Goal: Information Seeking & Learning: Learn about a topic

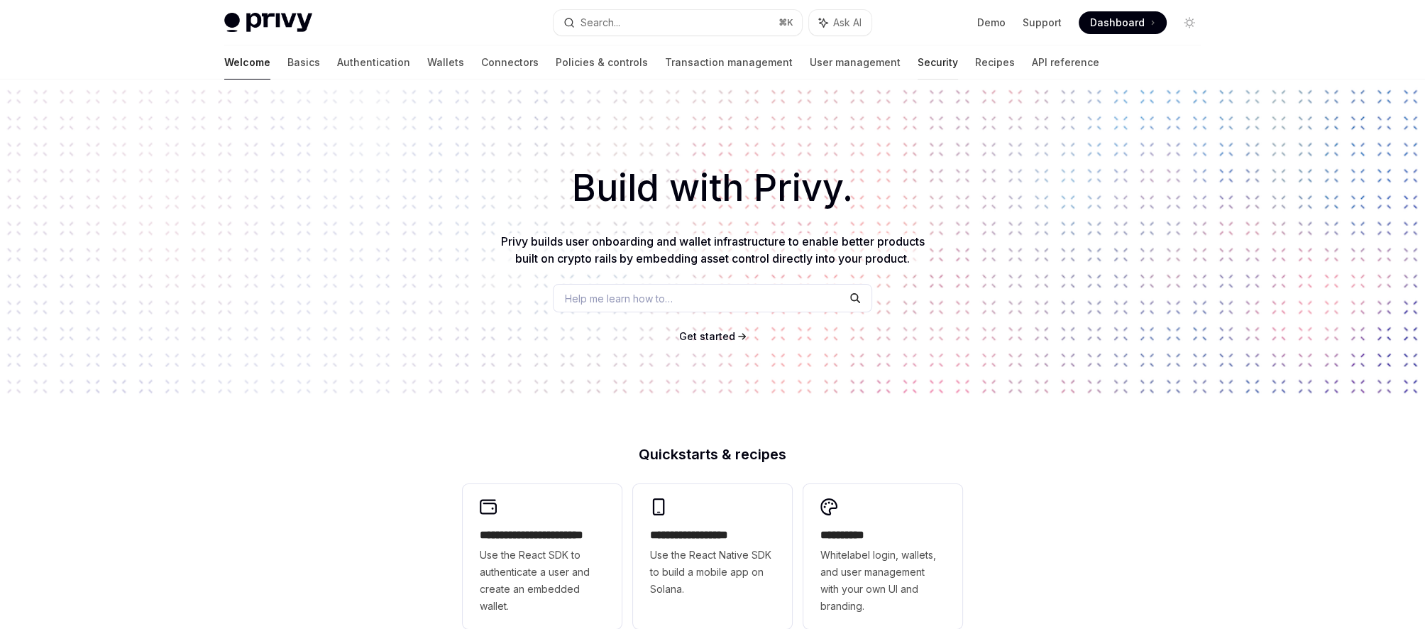
click at [918, 64] on link "Security" at bounding box center [938, 62] width 40 height 34
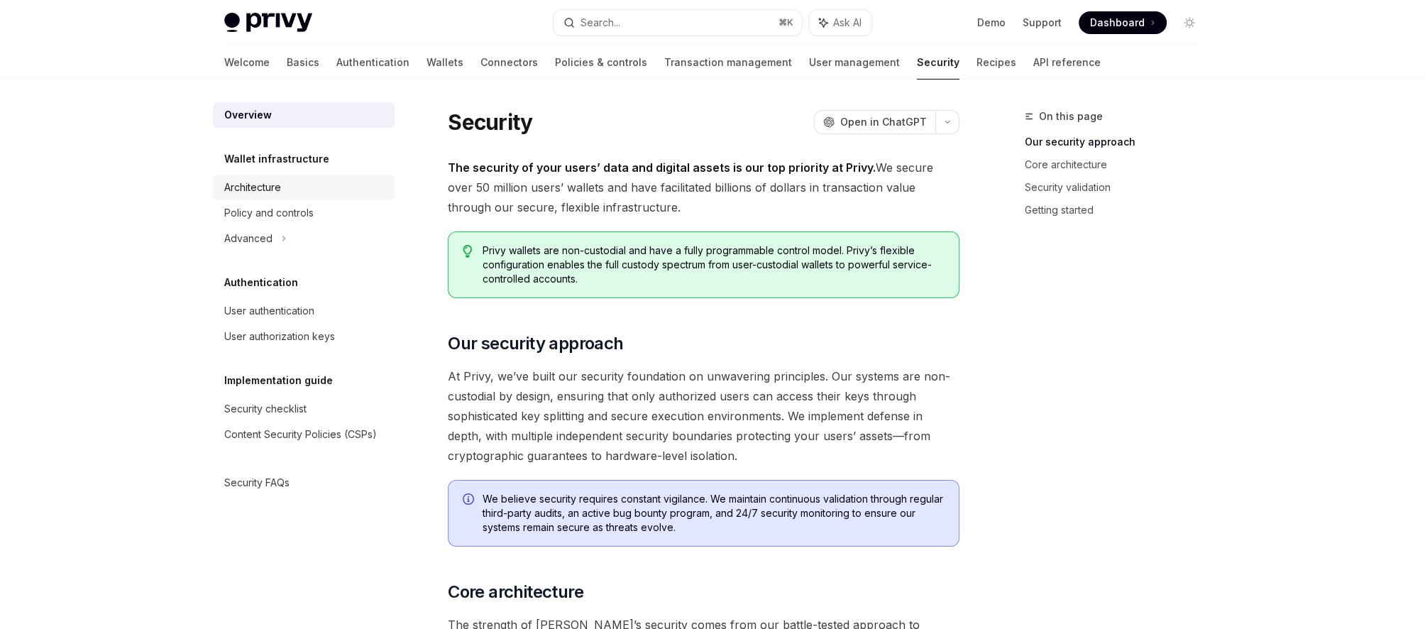
click at [280, 186] on div "Architecture" at bounding box center [252, 187] width 57 height 17
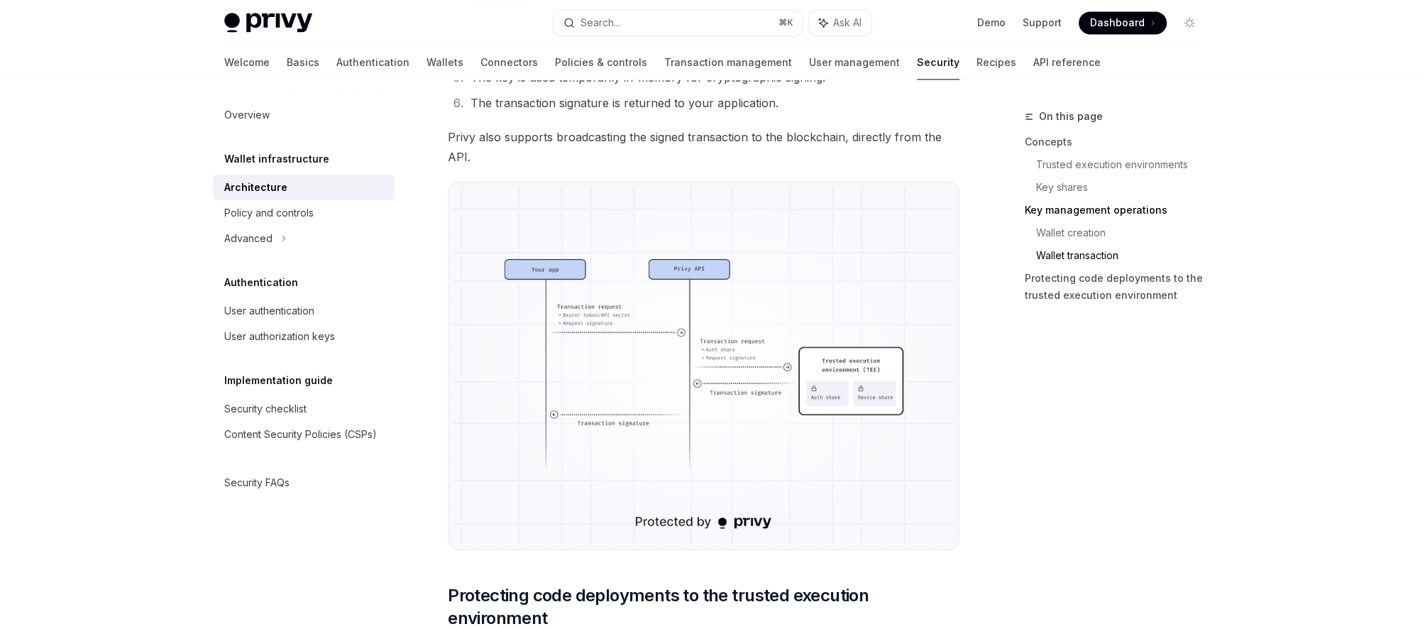
scroll to position [2555, 0]
click at [268, 241] on div "Advanced" at bounding box center [248, 238] width 48 height 17
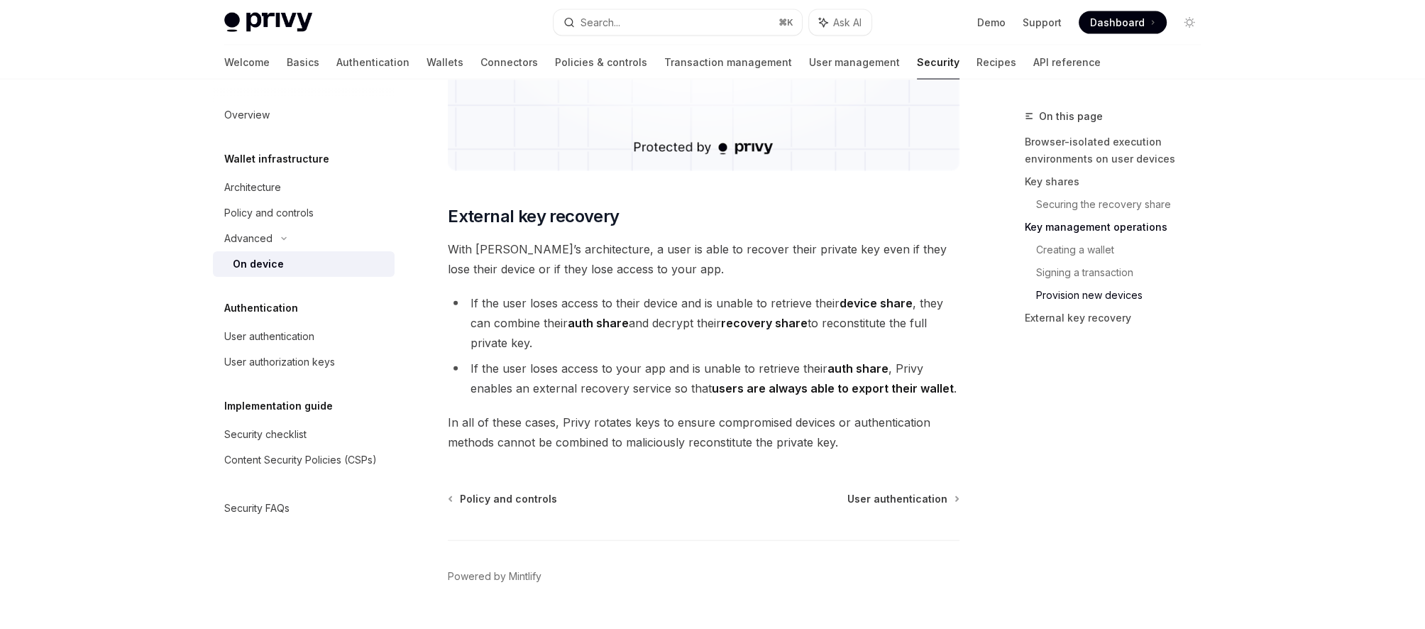
scroll to position [3902, 0]
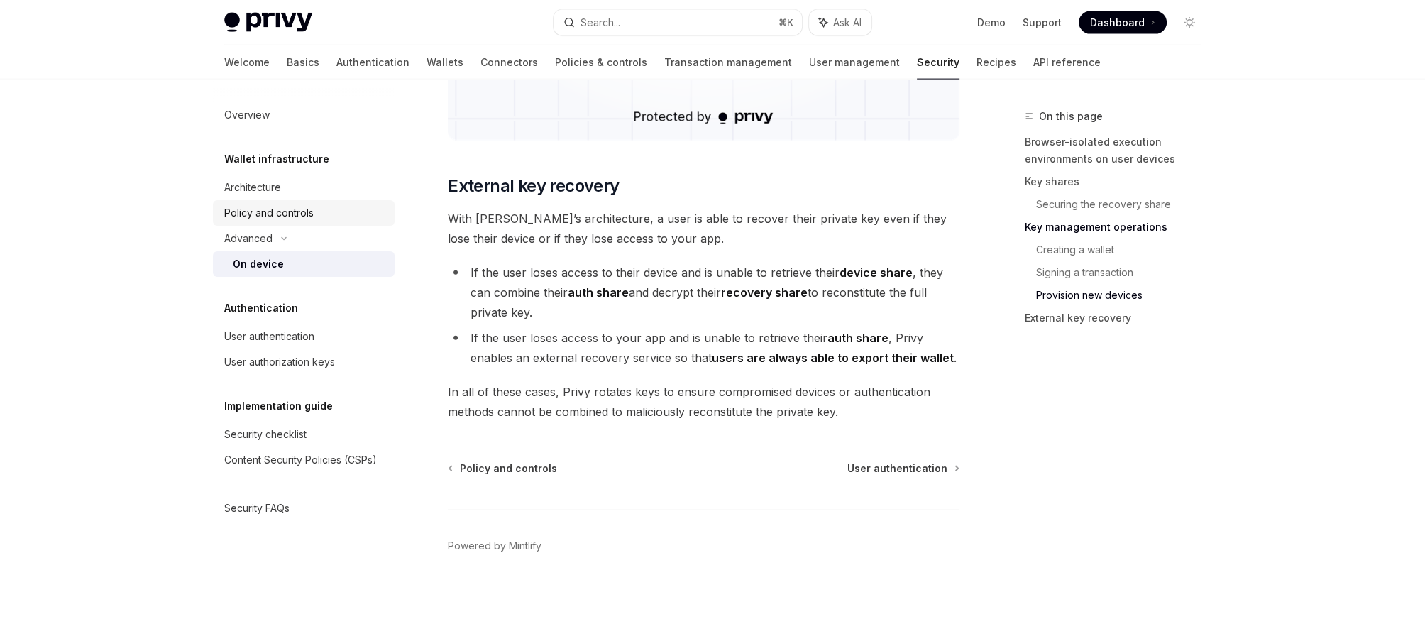
click at [251, 216] on div "Policy and controls" at bounding box center [268, 212] width 89 height 17
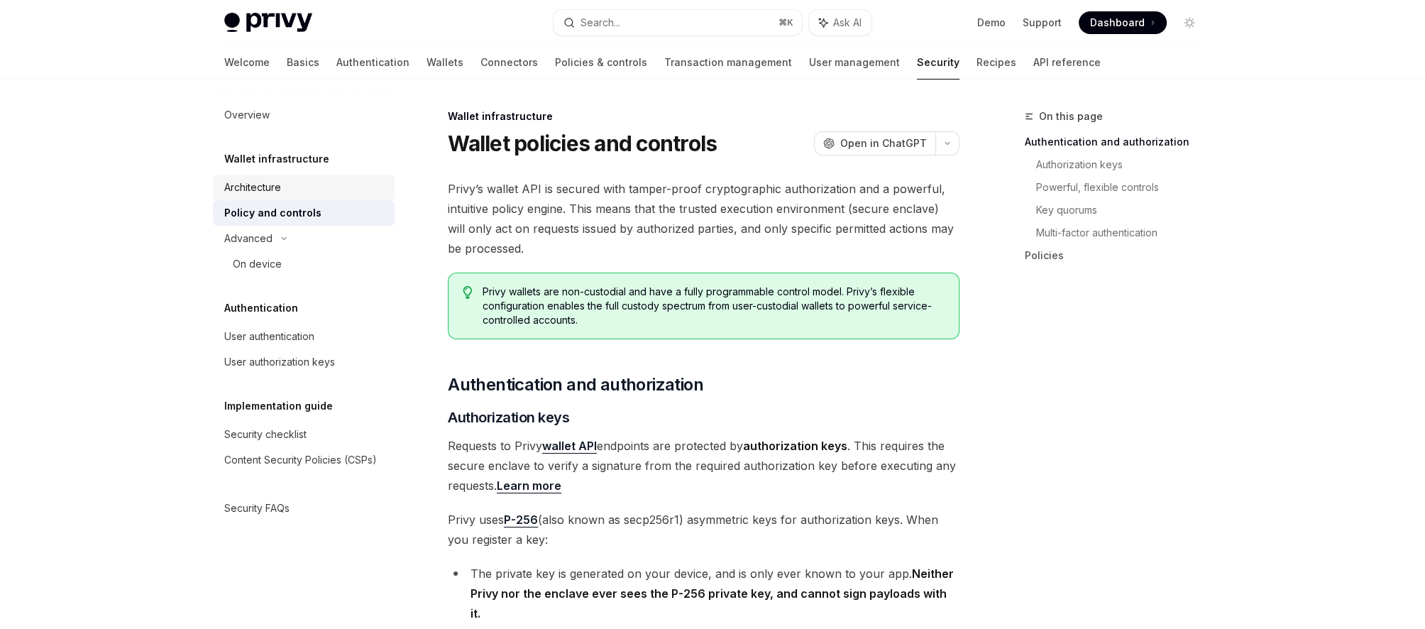
click at [256, 197] on link "Architecture" at bounding box center [304, 188] width 182 height 26
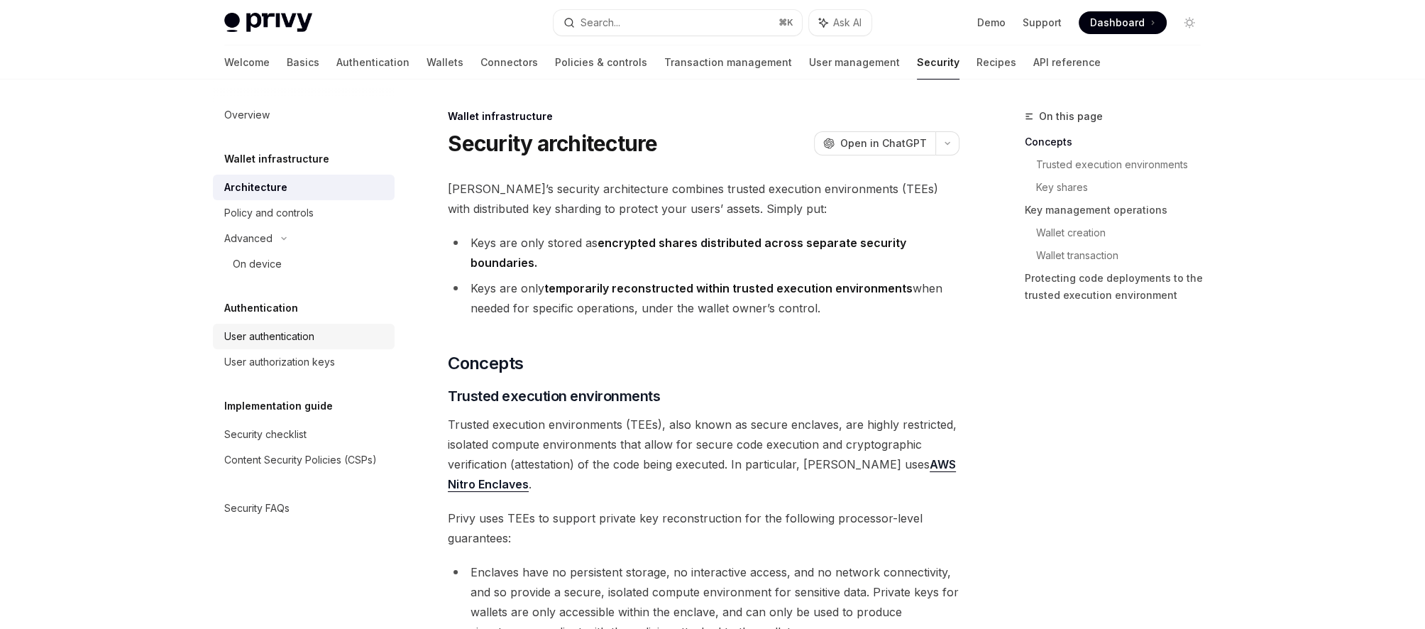
click at [304, 340] on div "User authentication" at bounding box center [269, 336] width 90 height 17
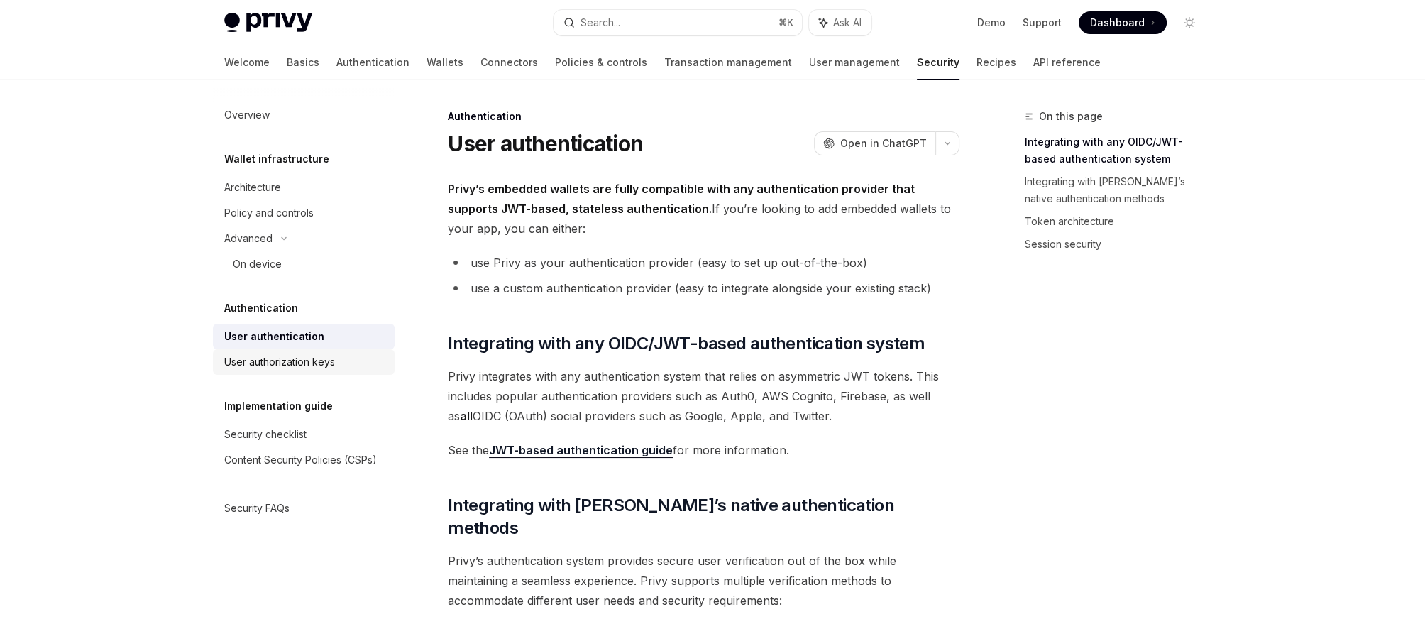
click at [310, 368] on div "User authorization keys" at bounding box center [279, 361] width 111 height 17
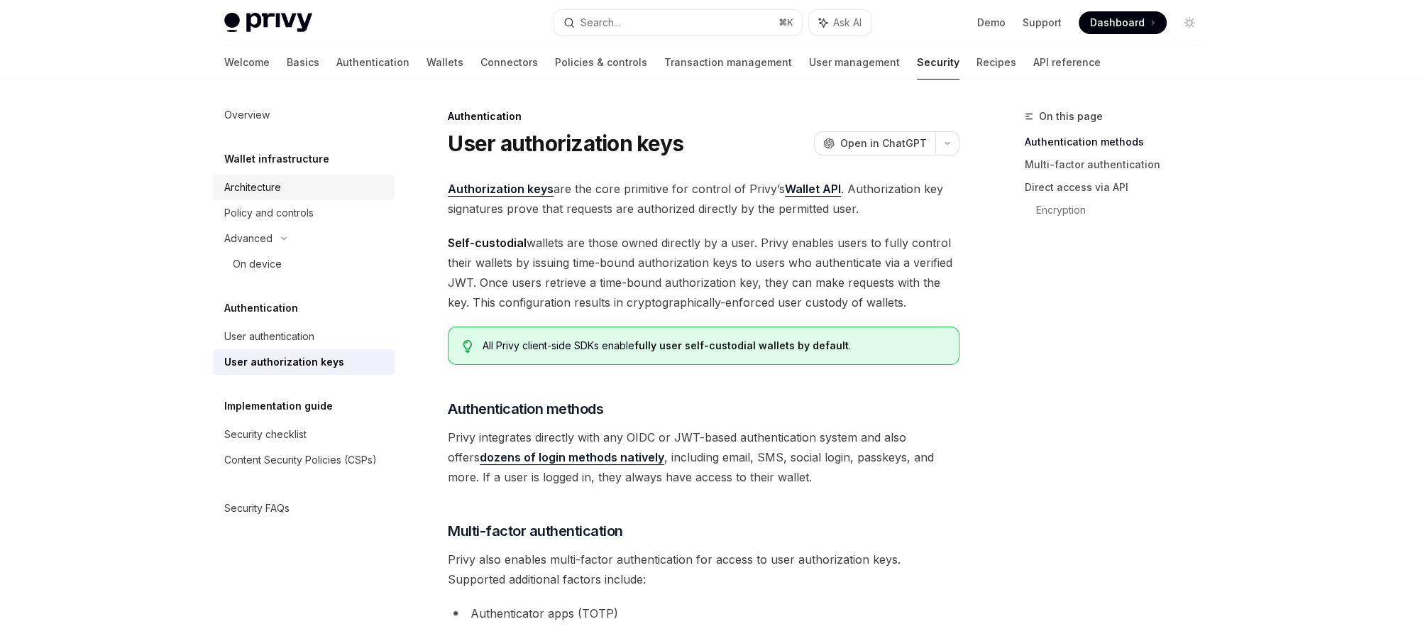
click at [275, 192] on div "Architecture" at bounding box center [252, 187] width 57 height 17
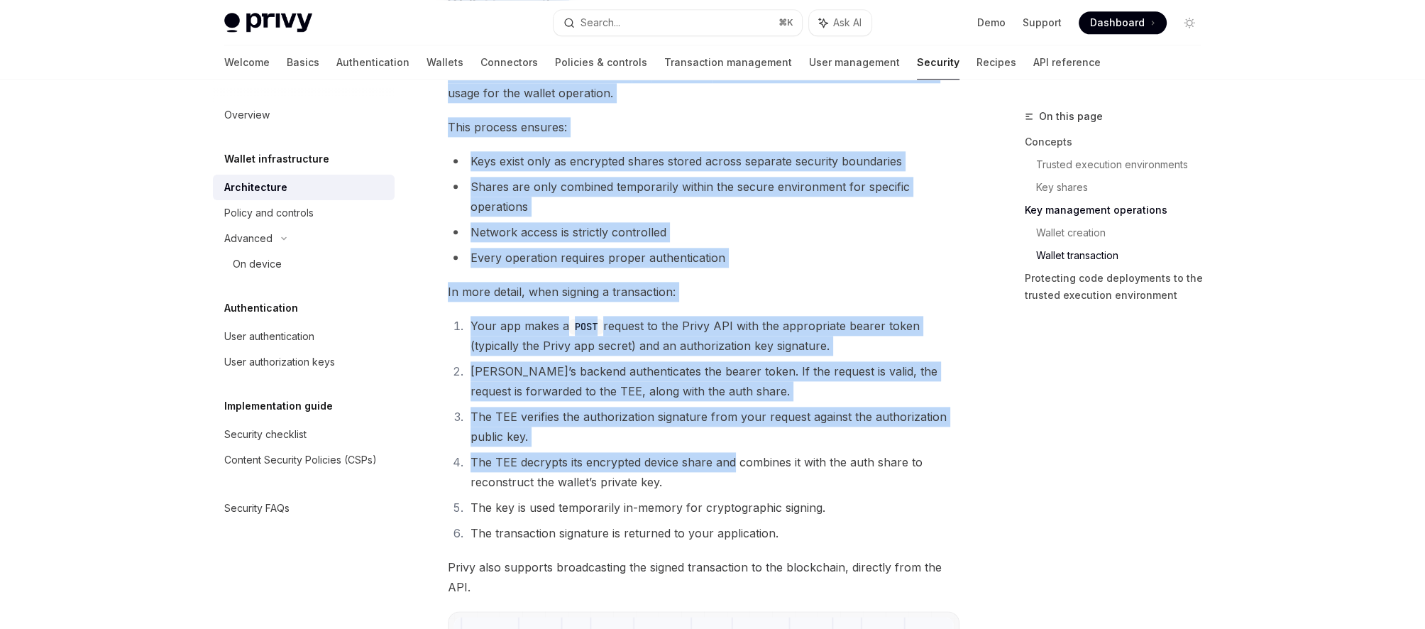
scroll to position [2143, 0]
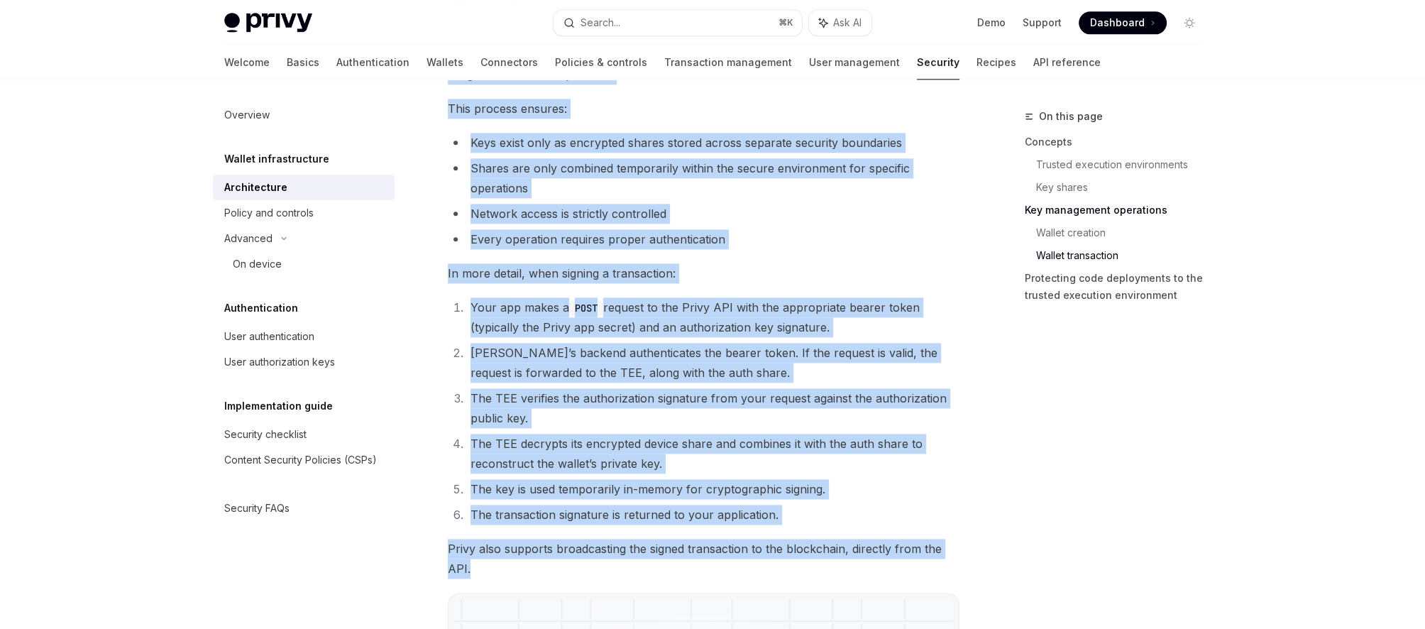
drag, startPoint x: 450, startPoint y: 140, endPoint x: 603, endPoint y: 593, distance: 478.1
copy div "Loremips dolorsitamet ConsEC Adip el SeddOEI TempOR Inci ut LaboREE Dolor’m ali…"
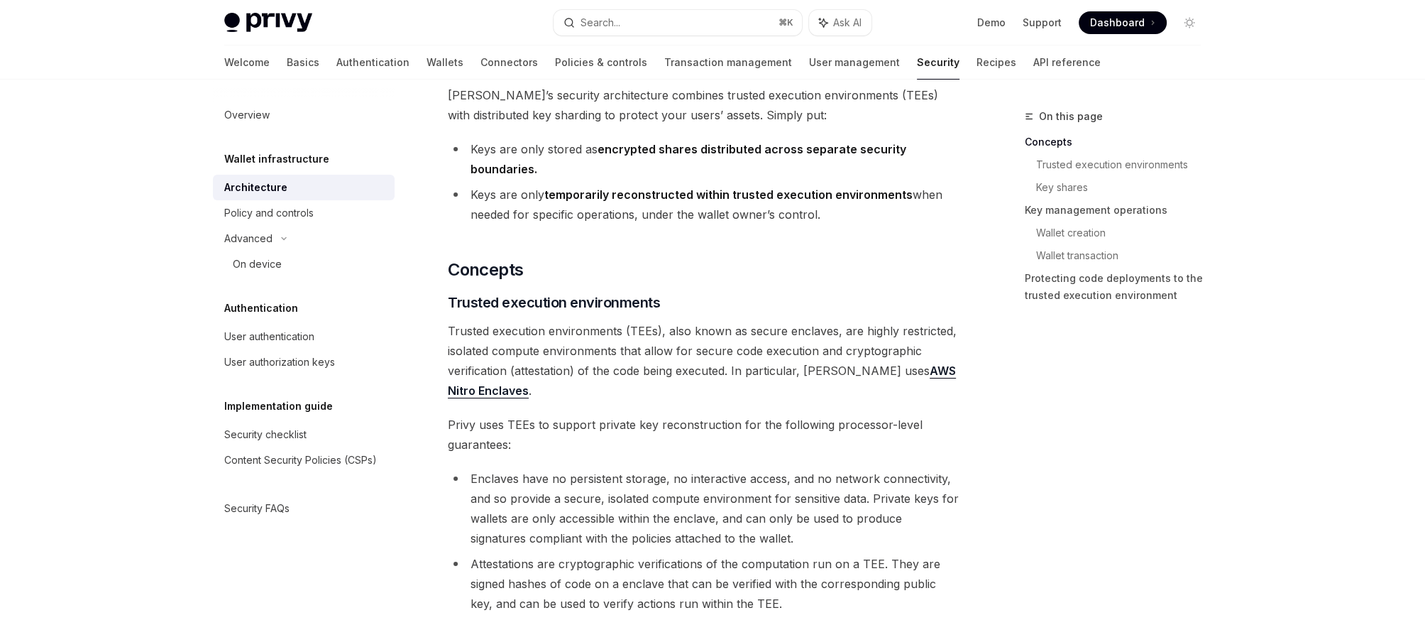
scroll to position [94, 0]
drag, startPoint x: 625, startPoint y: 586, endPoint x: 529, endPoint y: 586, distance: 95.8
click at [625, 586] on li "Attestations are cryptographic verifications of the computation run on a TEE. T…" at bounding box center [704, 583] width 512 height 60
drag, startPoint x: 473, startPoint y: 582, endPoint x: 666, endPoint y: 581, distance: 193.1
click at [666, 581] on li "Attestations are cryptographic verifications of the computation run on a TEE. T…" at bounding box center [704, 583] width 512 height 60
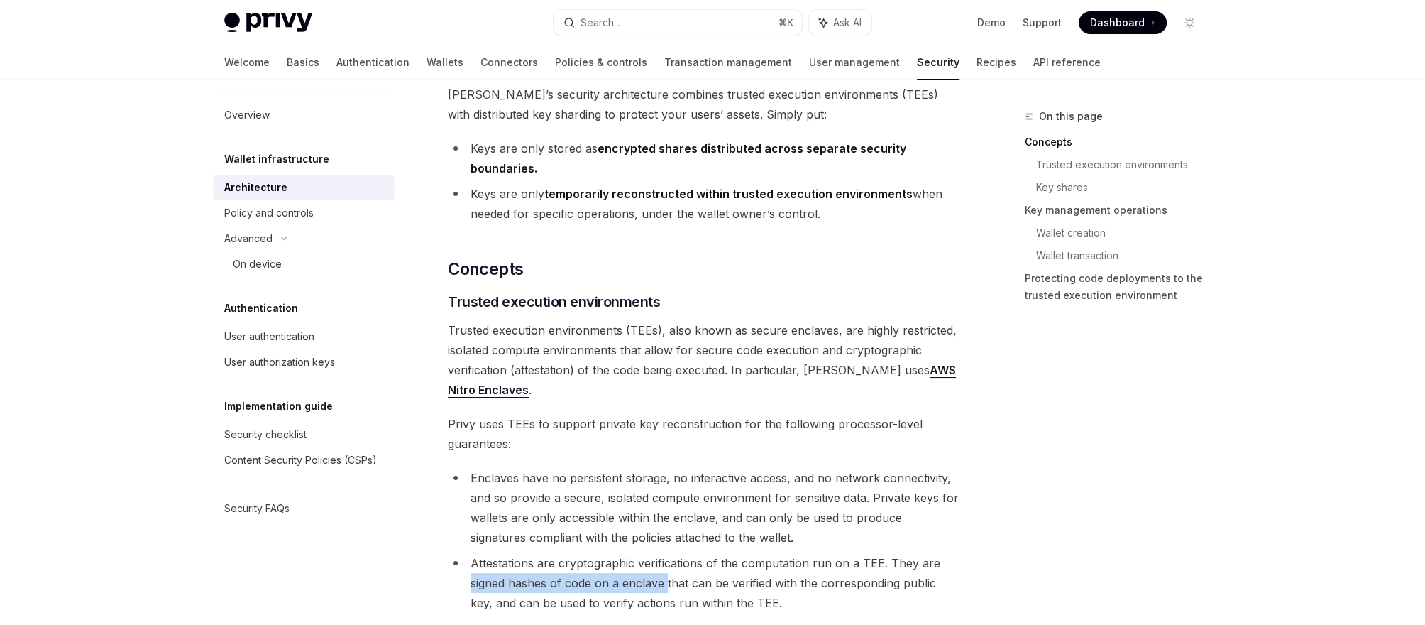
copy li "signed hashes of code on a enclave"
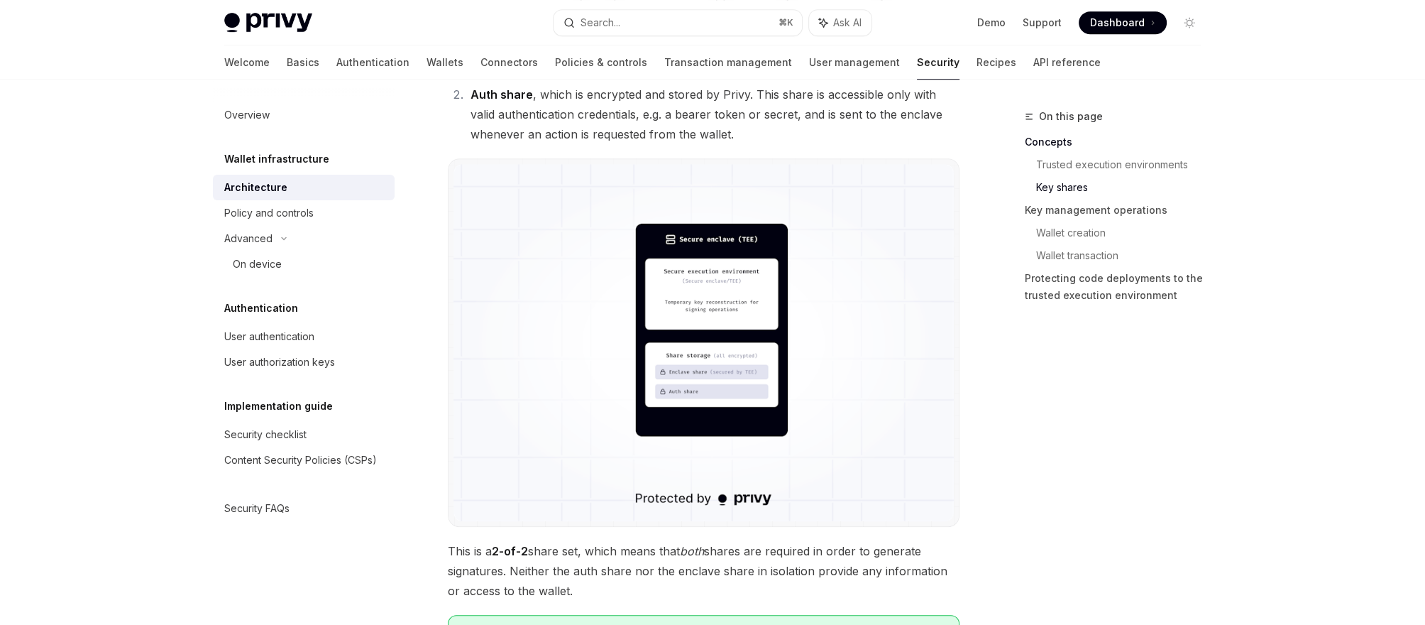
scroll to position [1088, 0]
click at [855, 301] on img at bounding box center [704, 341] width 500 height 357
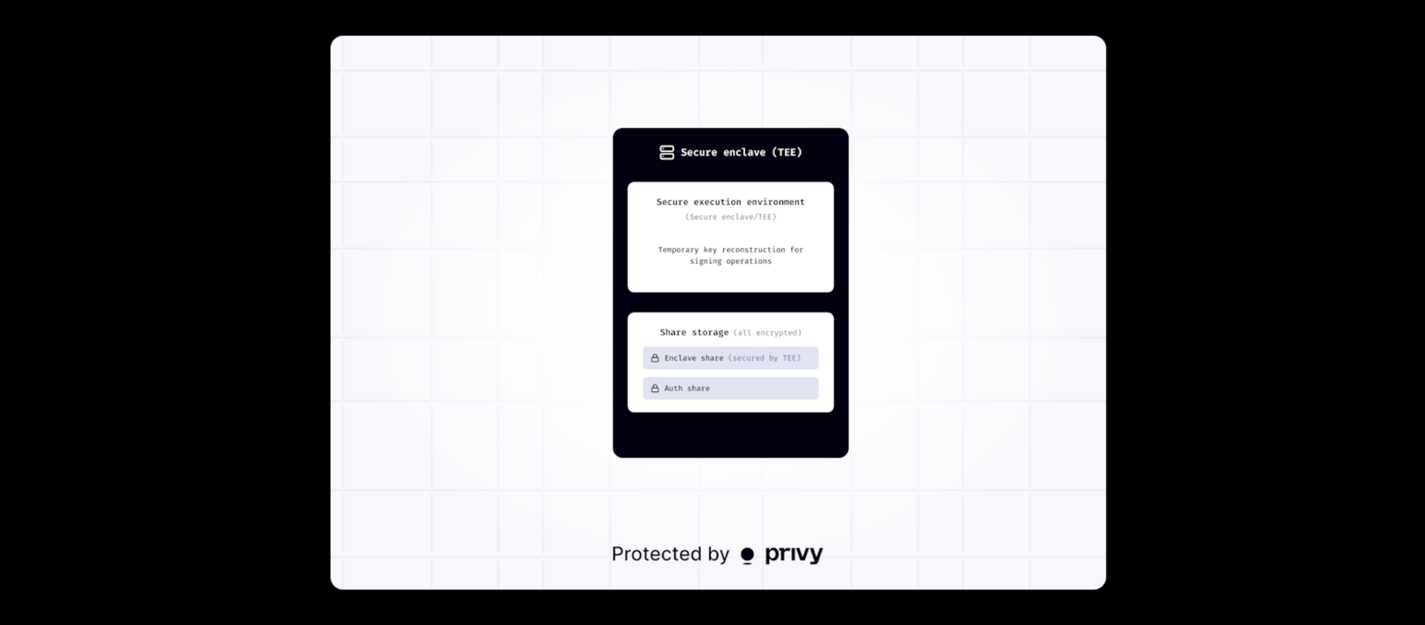
click at [855, 301] on img at bounding box center [718, 312] width 775 height 554
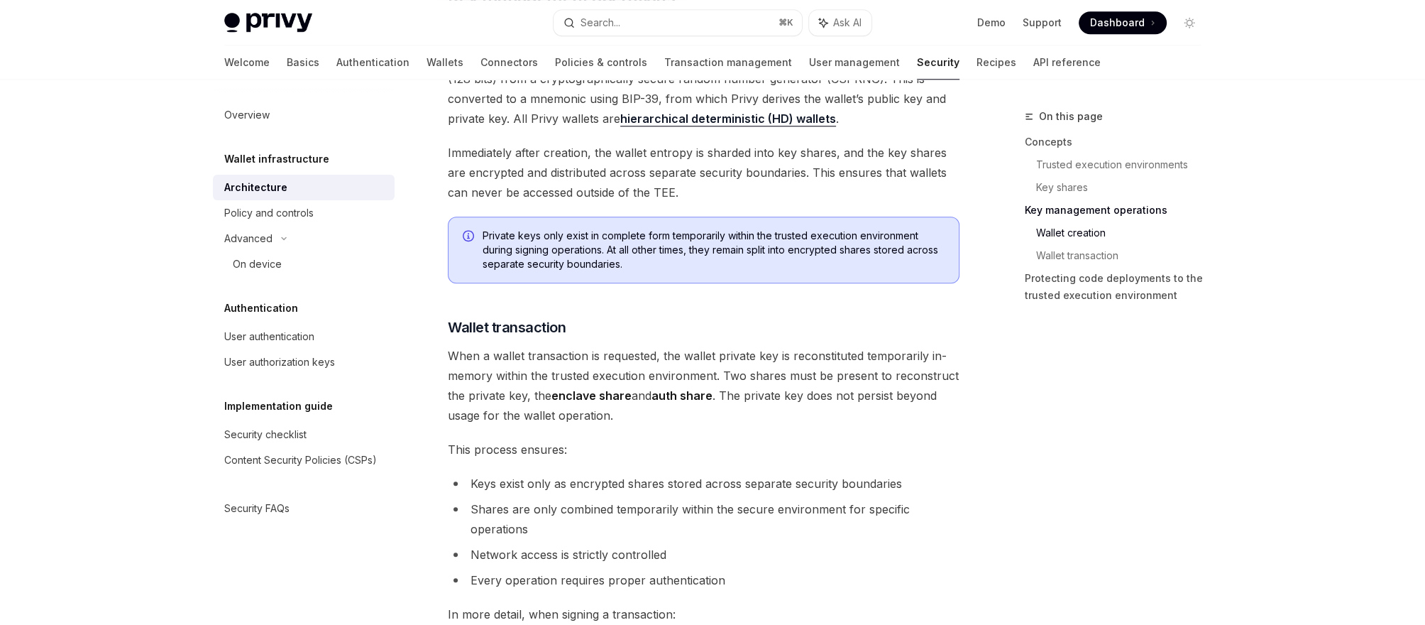
scroll to position [1573, 0]
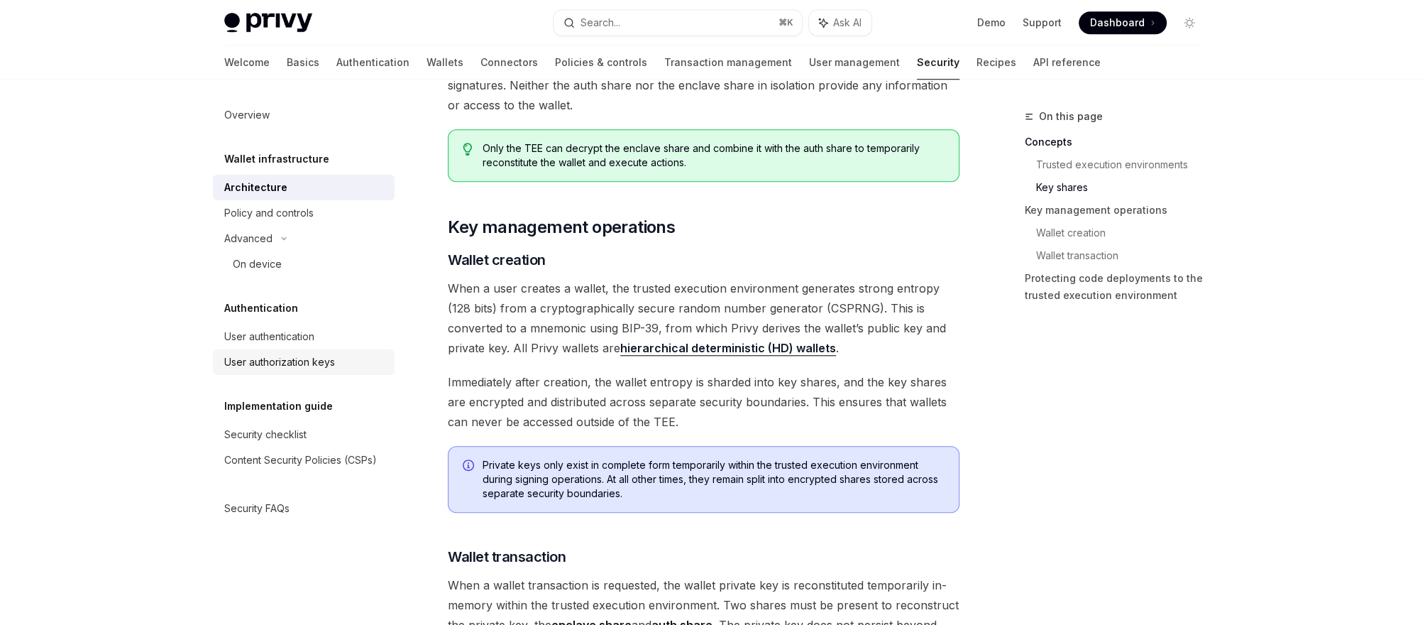
click at [294, 354] on div "User authorization keys" at bounding box center [279, 361] width 111 height 17
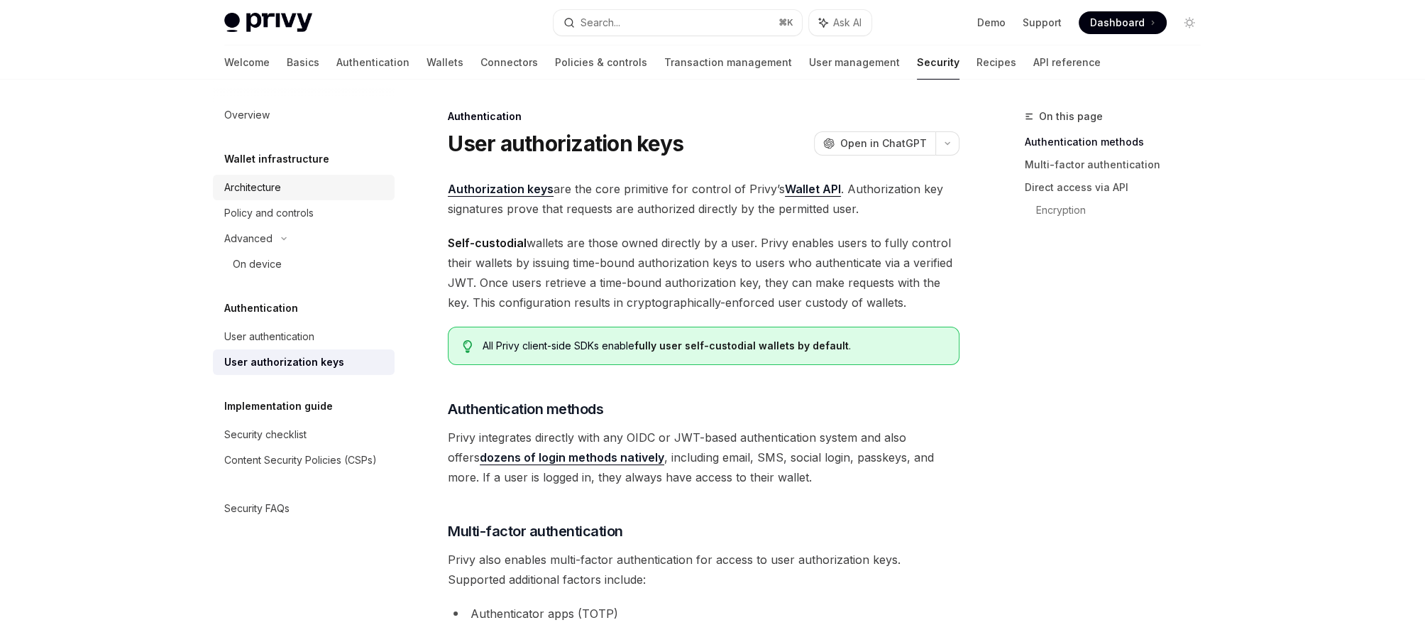
click at [280, 184] on div "Architecture" at bounding box center [252, 187] width 57 height 17
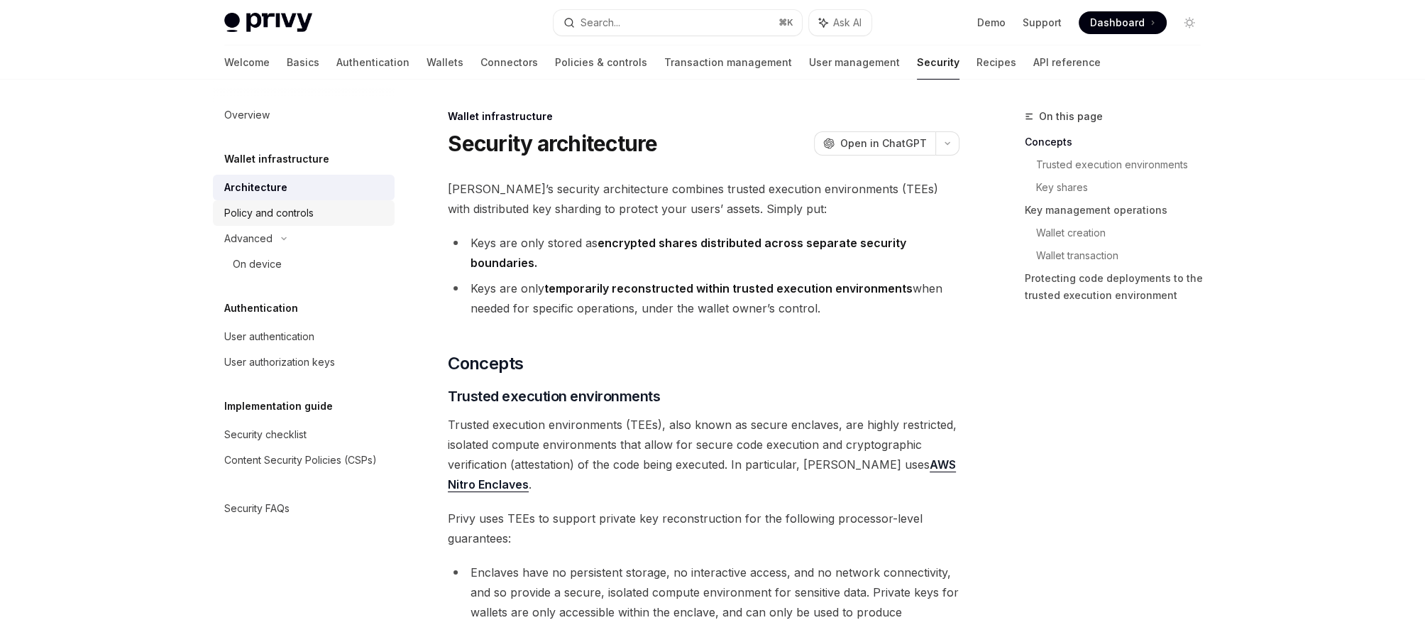
click at [285, 208] on div "Policy and controls" at bounding box center [268, 212] width 89 height 17
type textarea "*"
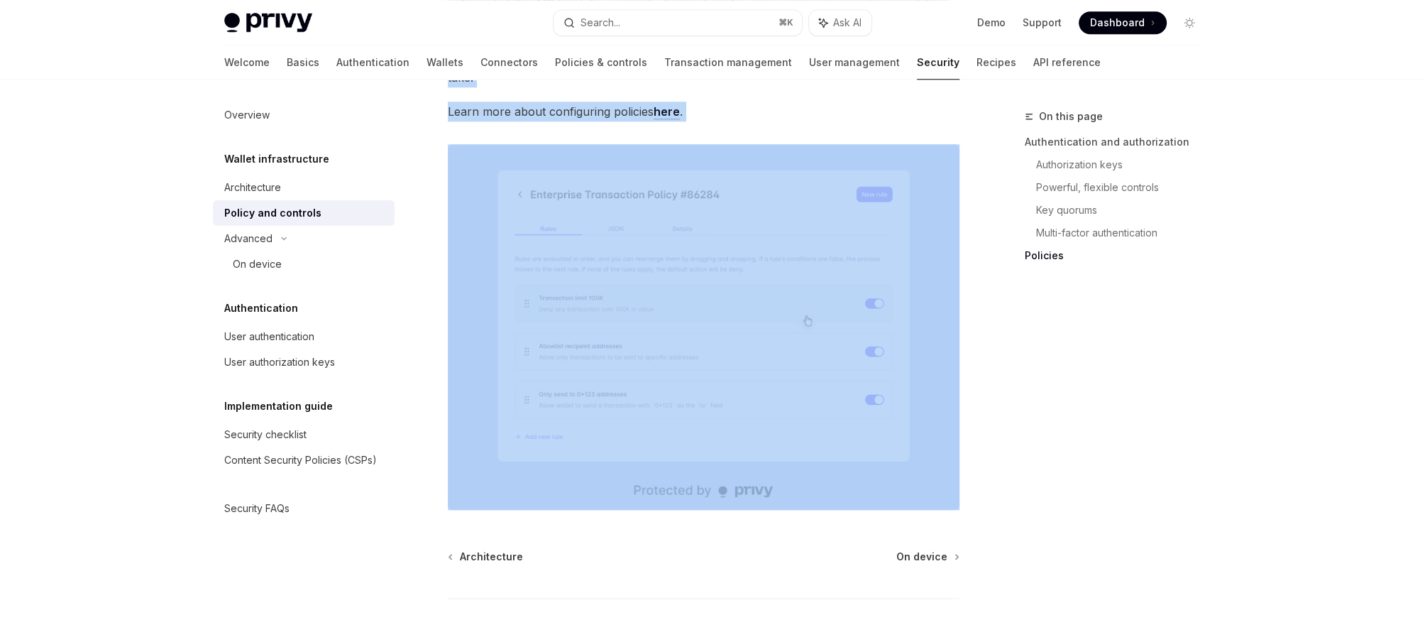
scroll to position [1523, 0]
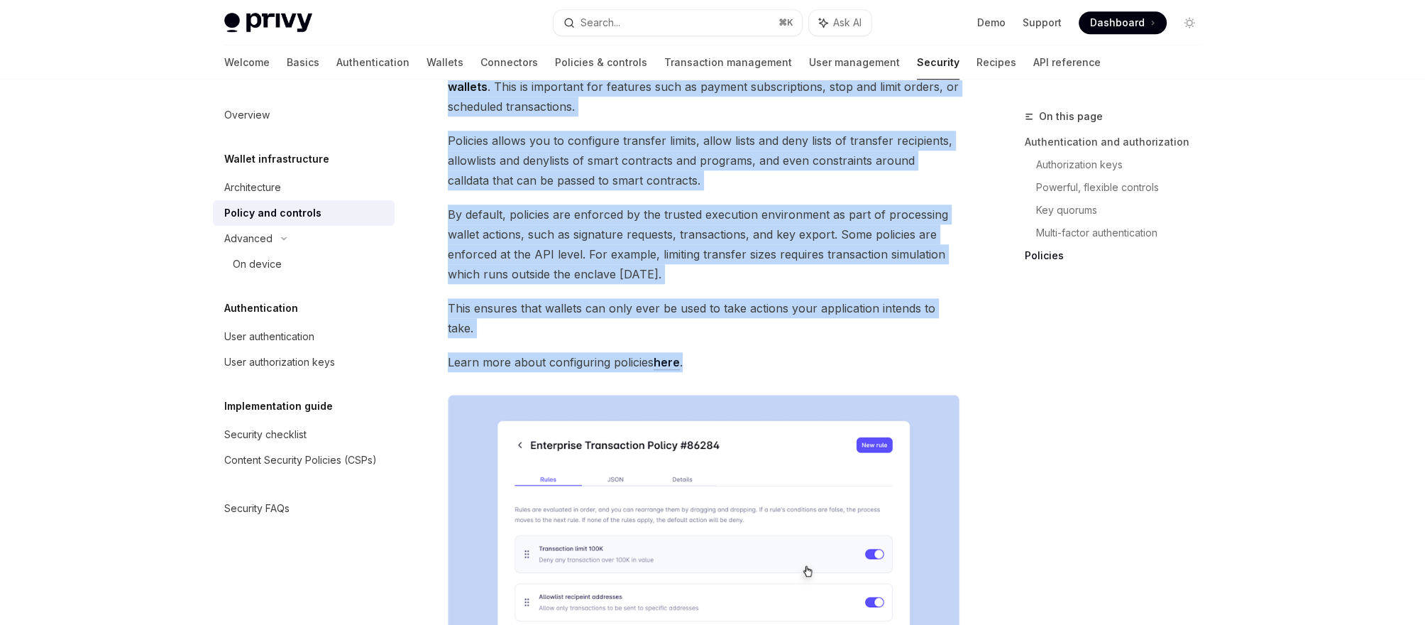
drag, startPoint x: 452, startPoint y: 128, endPoint x: 691, endPoint y: 316, distance: 304.3
copy div "Loremi dolorsit ame consecte AdipIS Elit se DoeiUSM TempOR Inci ut LaboREE Dolo…"
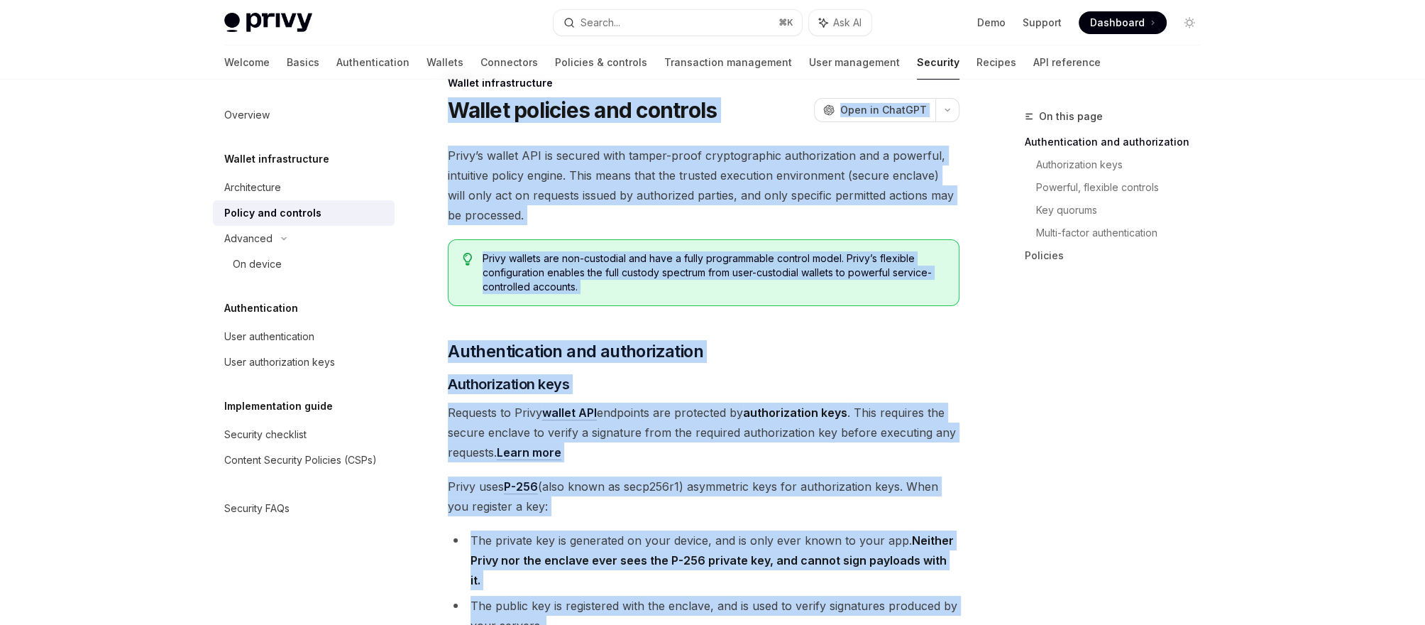
scroll to position [0, 0]
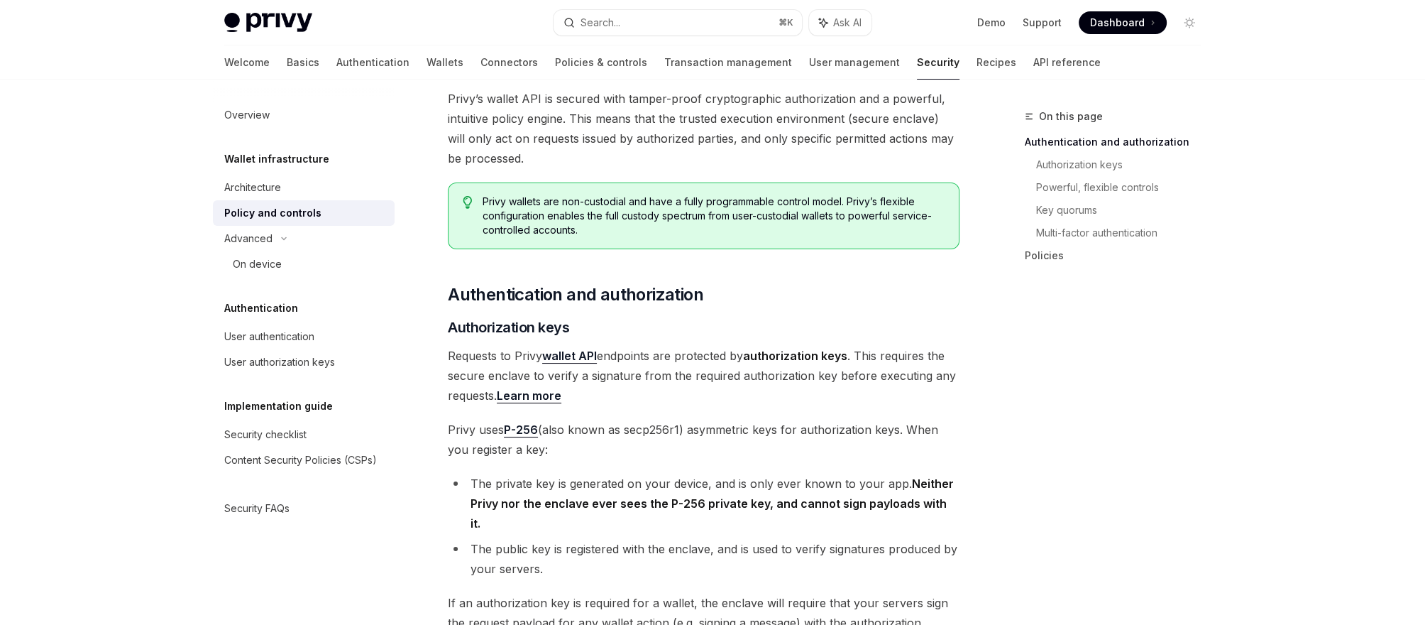
scroll to position [92, 0]
